Goal: Find specific page/section: Find specific page/section

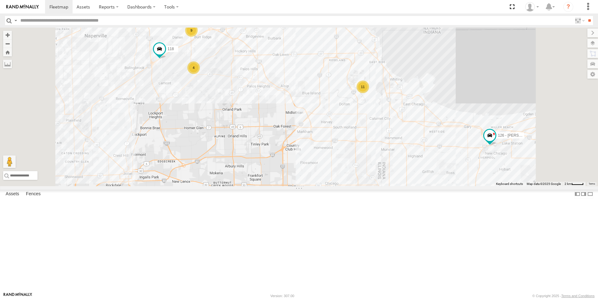
click at [26, 8] on img at bounding box center [22, 7] width 33 height 4
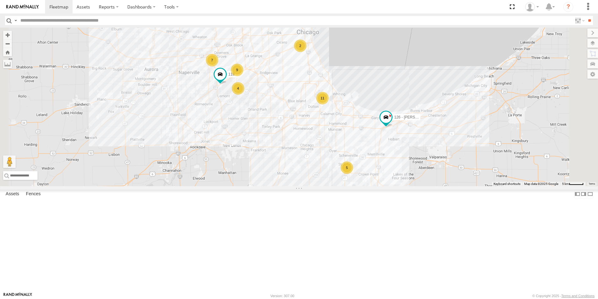
click at [0, 0] on div at bounding box center [0, 0] width 0 height 0
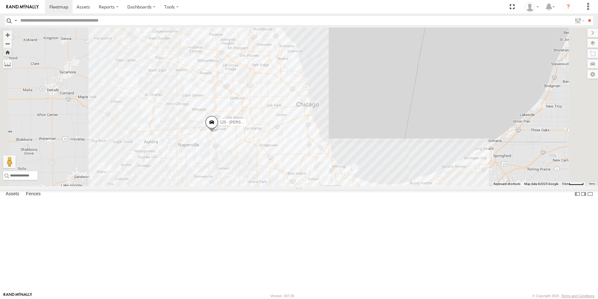
drag, startPoint x: 218, startPoint y: 101, endPoint x: 247, endPoint y: 181, distance: 84.5
click at [247, 181] on div "125 - [PERSON_NAME]" at bounding box center [299, 107] width 598 height 158
click at [35, 5] on img at bounding box center [22, 7] width 33 height 4
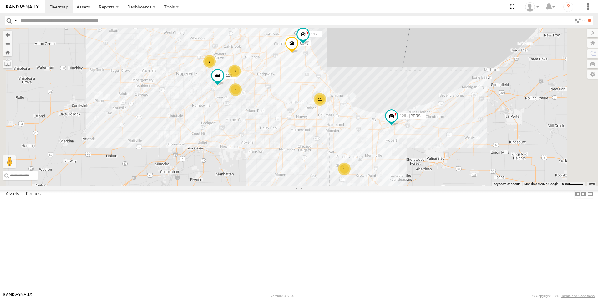
click at [0, 0] on div at bounding box center [0, 0] width 0 height 0
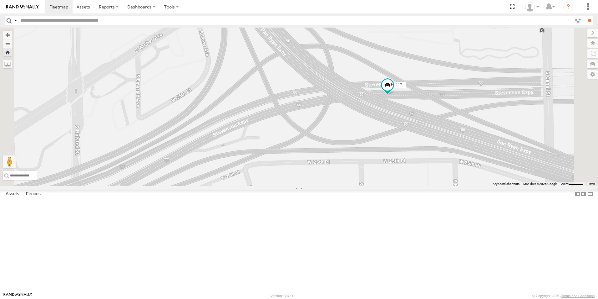
click at [0, 0] on div at bounding box center [0, 0] width 0 height 0
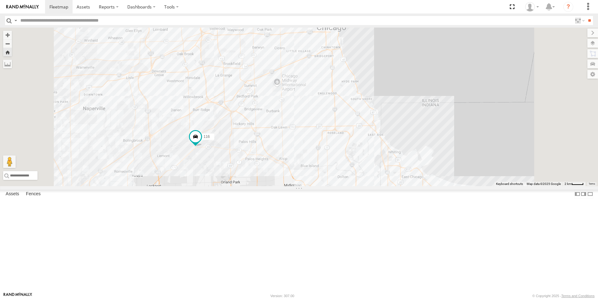
click at [0, 0] on div "121- Elisha Hook Truck Walnut Ave Downers Grove 41.79124 -88.05298 Video" at bounding box center [0, 0] width 0 height 0
click at [0, 0] on div at bounding box center [0, 0] width 0 height 0
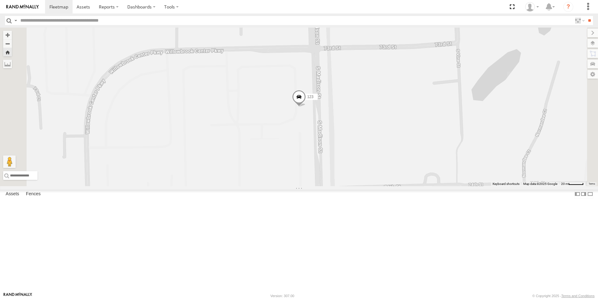
click at [23, 6] on img at bounding box center [22, 7] width 33 height 4
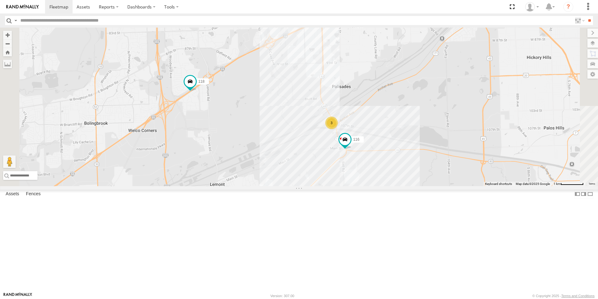
click at [0, 0] on div at bounding box center [0, 0] width 0 height 0
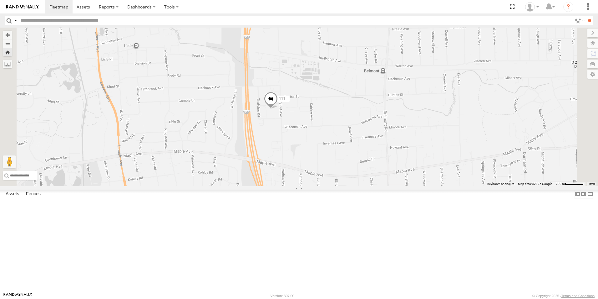
click at [31, 8] on img at bounding box center [22, 7] width 33 height 4
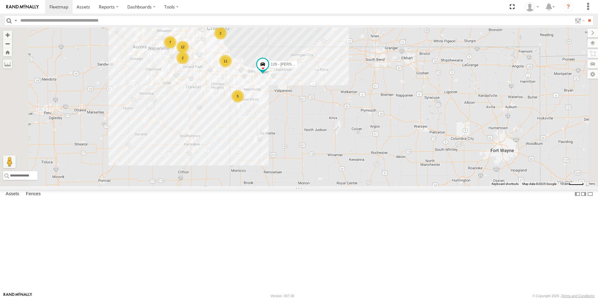
click at [18, 8] on img at bounding box center [22, 7] width 33 height 4
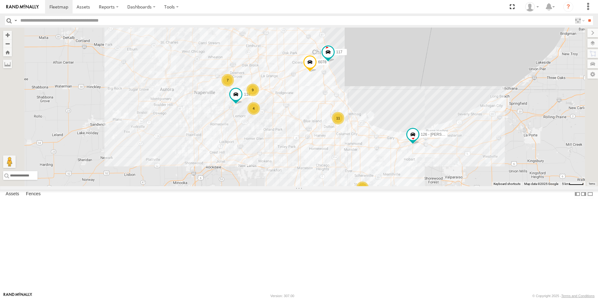
drag, startPoint x: 254, startPoint y: 159, endPoint x: 276, endPoint y: 177, distance: 28.7
click at [276, 177] on div "9 11 7 4 126 - Cory F 5 117 118 6078" at bounding box center [299, 107] width 598 height 158
click at [0, 0] on div at bounding box center [0, 0] width 0 height 0
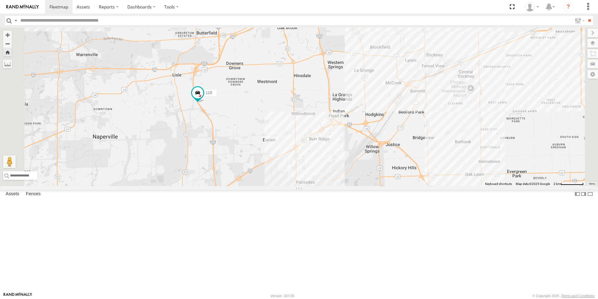
click at [29, 5] on img at bounding box center [22, 7] width 33 height 4
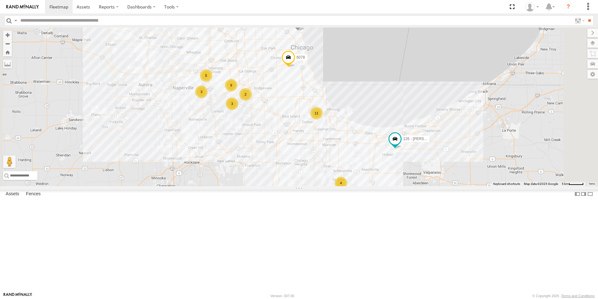
click at [0, 0] on div at bounding box center [0, 0] width 0 height 0
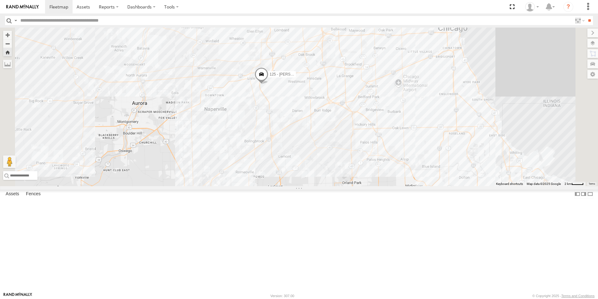
click at [28, 10] on link at bounding box center [22, 6] width 45 height 13
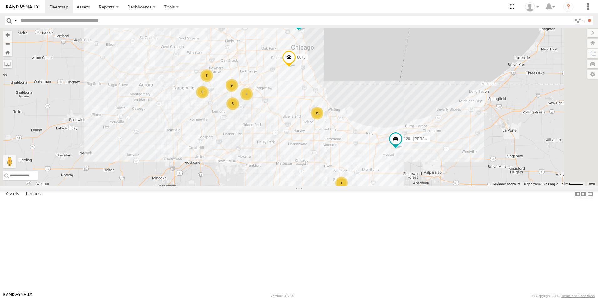
click at [0, 0] on div at bounding box center [0, 0] width 0 height 0
